Goal: Find specific page/section: Find specific page/section

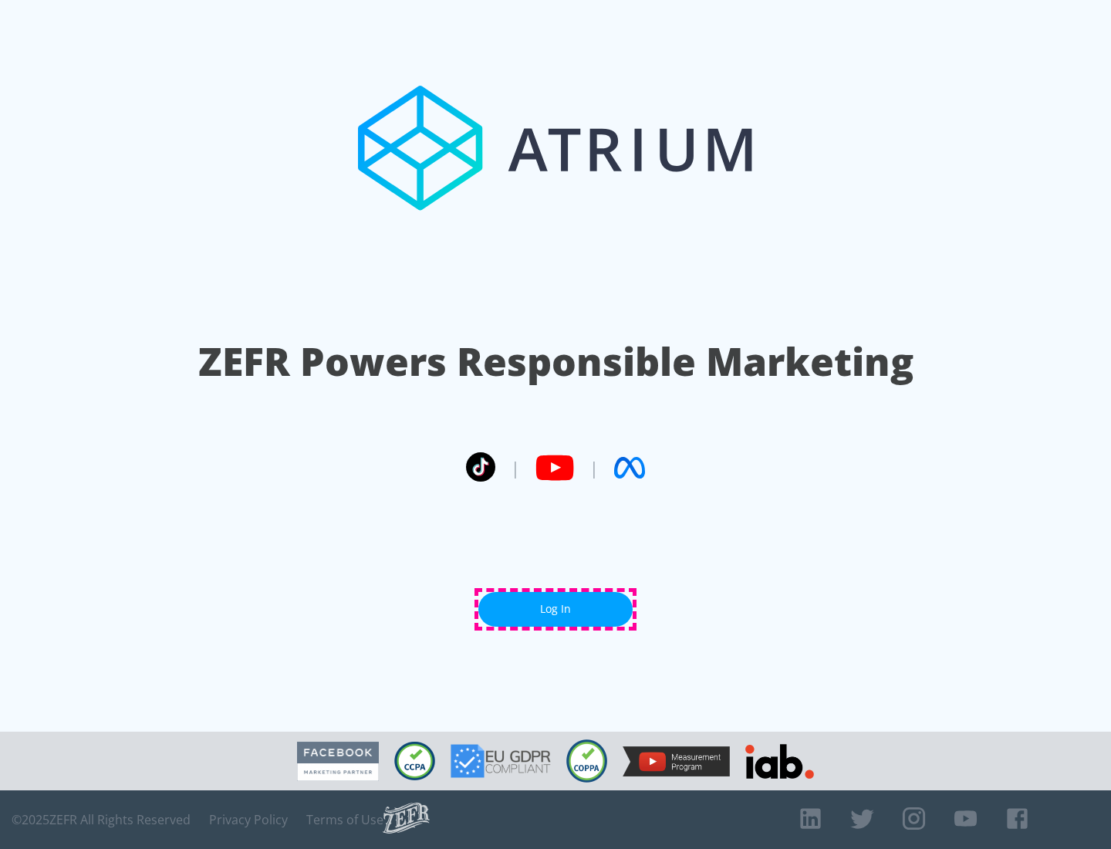
click at [556, 609] on link "Log In" at bounding box center [555, 609] width 154 height 35
